Goal: Information Seeking & Learning: Learn about a topic

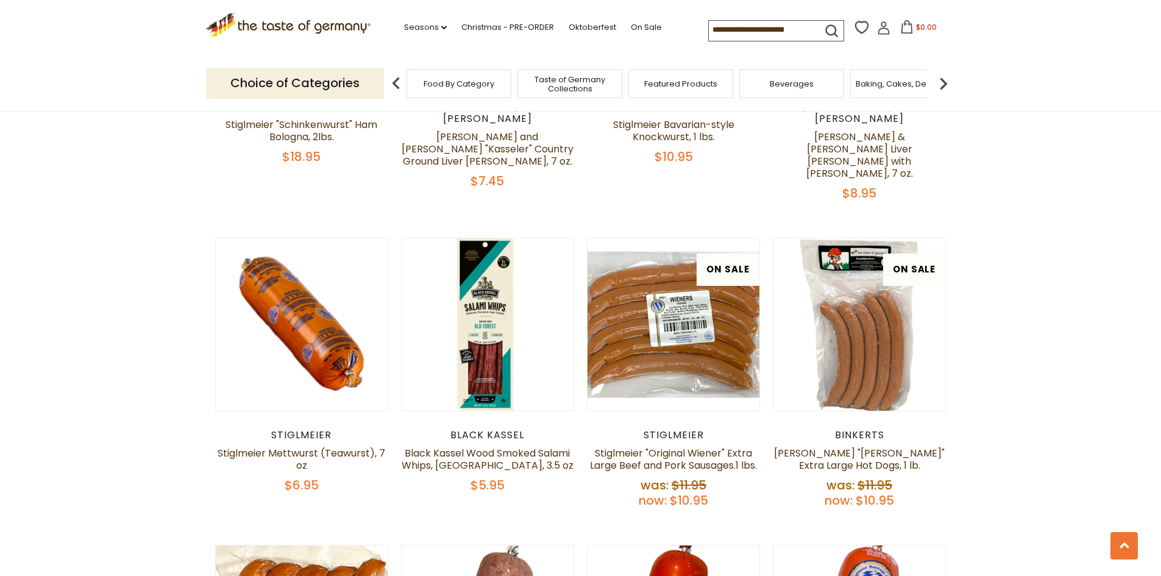
scroll to position [1890, 0]
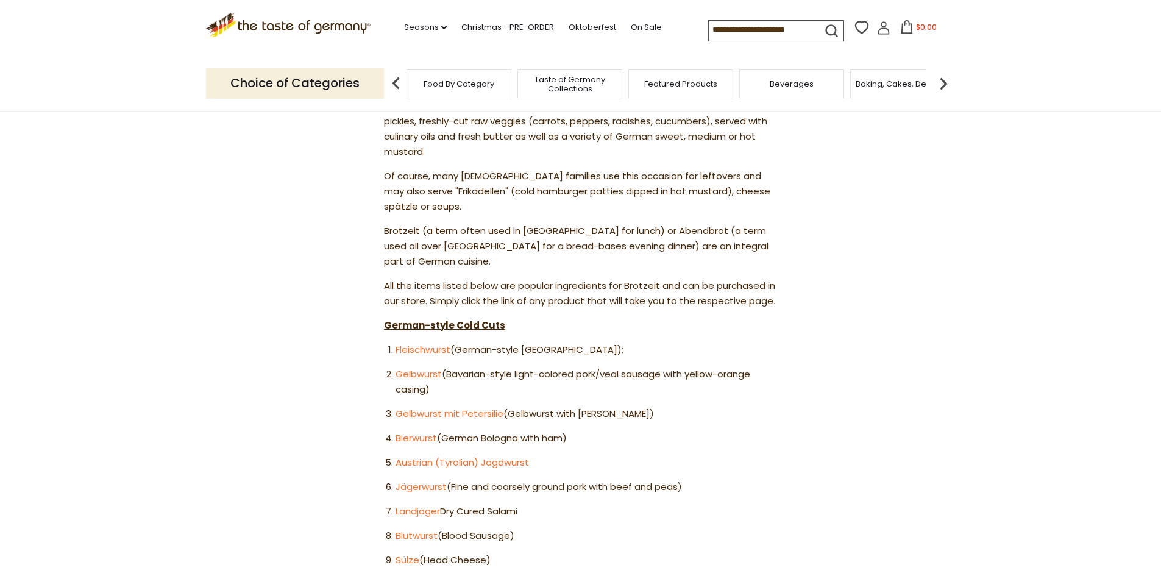
scroll to position [548, 0]
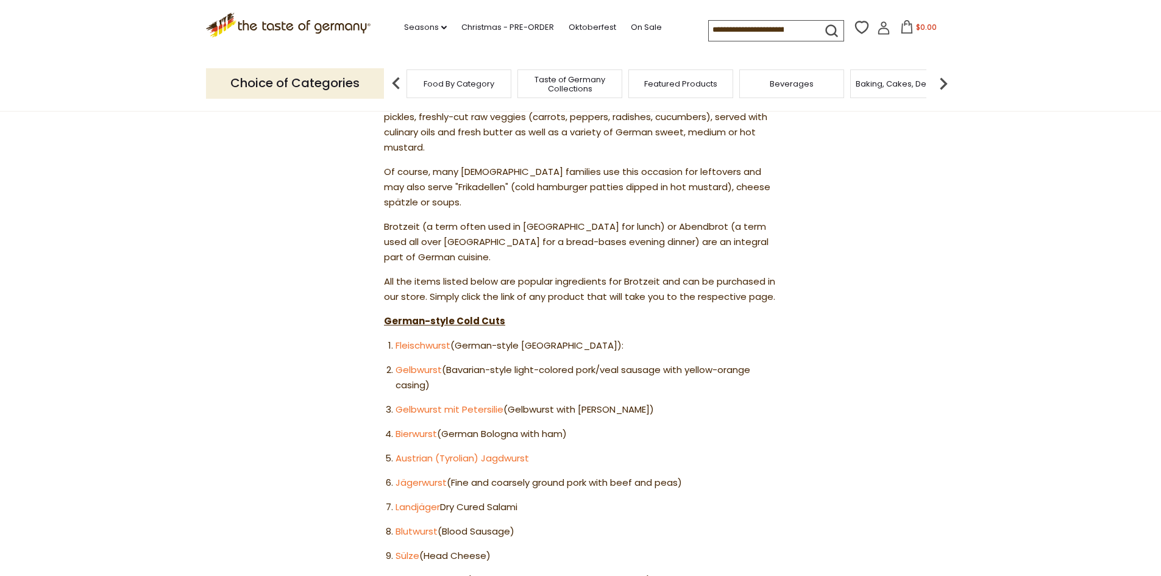
click at [945, 82] on img at bounding box center [943, 83] width 24 height 24
click at [950, 82] on img at bounding box center [943, 83] width 24 height 24
click at [671, 88] on div "Breads" at bounding box center [690, 83] width 105 height 29
click at [700, 90] on div "Breads" at bounding box center [699, 83] width 105 height 29
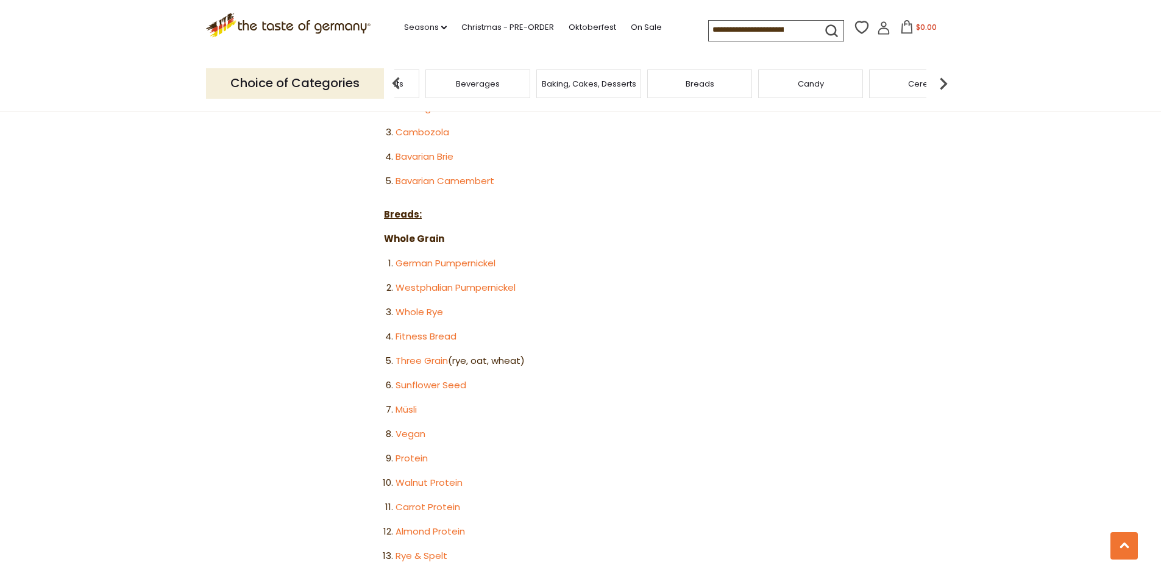
scroll to position [1401, 0]
click at [469, 256] on link "German Pumpernickel" at bounding box center [445, 262] width 100 height 13
click at [447, 279] on link "Westphalian Pumpernickel" at bounding box center [455, 285] width 120 height 13
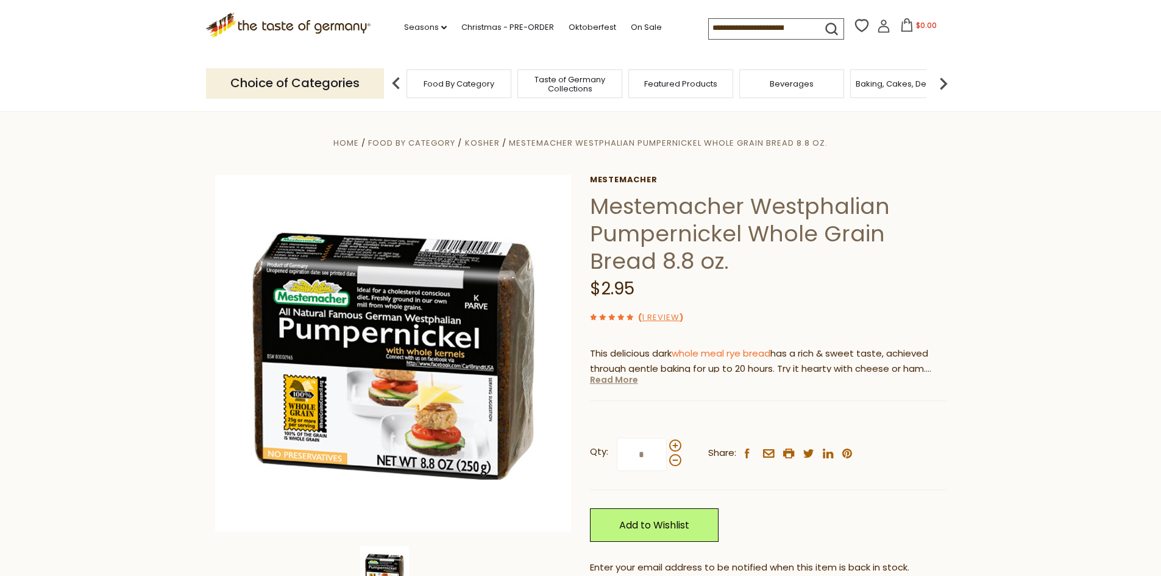
click at [625, 382] on link "Read More" at bounding box center [614, 380] width 48 height 12
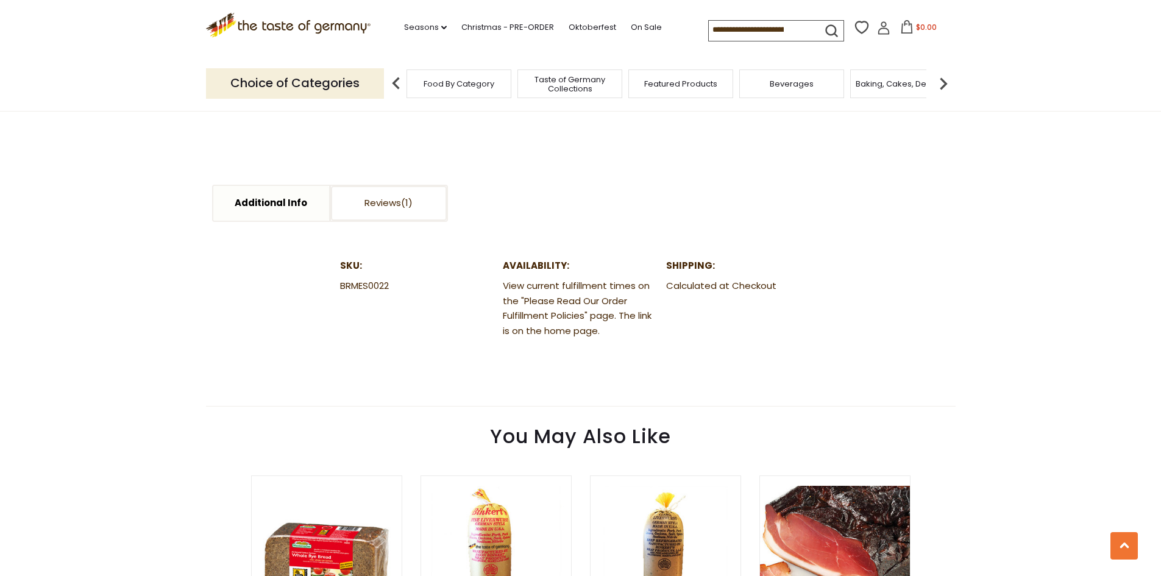
scroll to position [1401, 0]
